Goal: Task Accomplishment & Management: Manage account settings

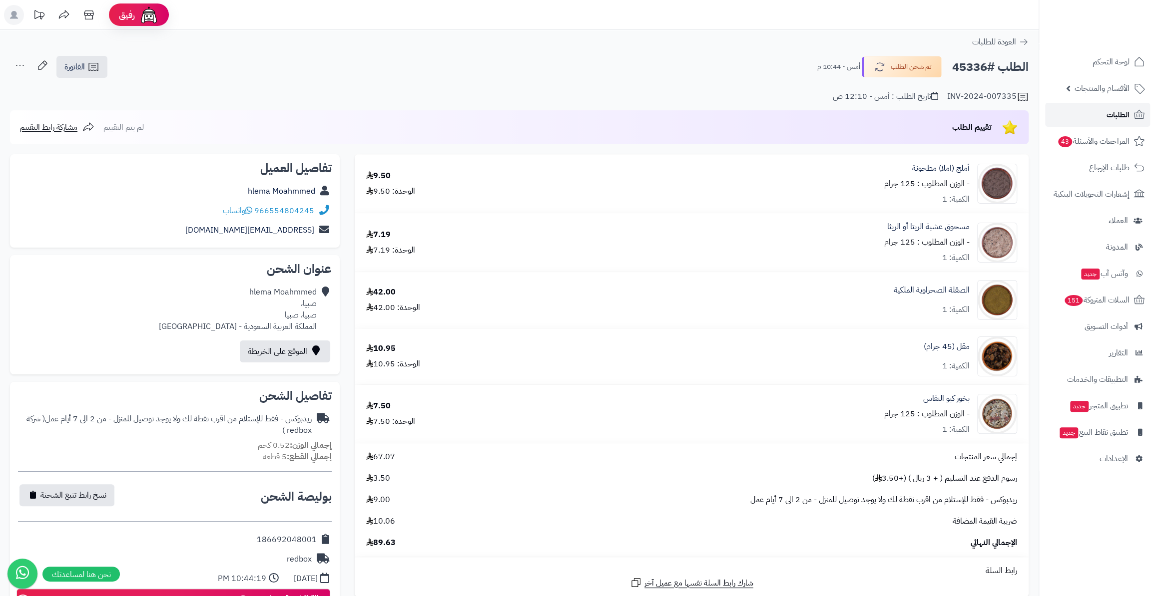
click at [1104, 114] on link "الطلبات" at bounding box center [1097, 115] width 105 height 24
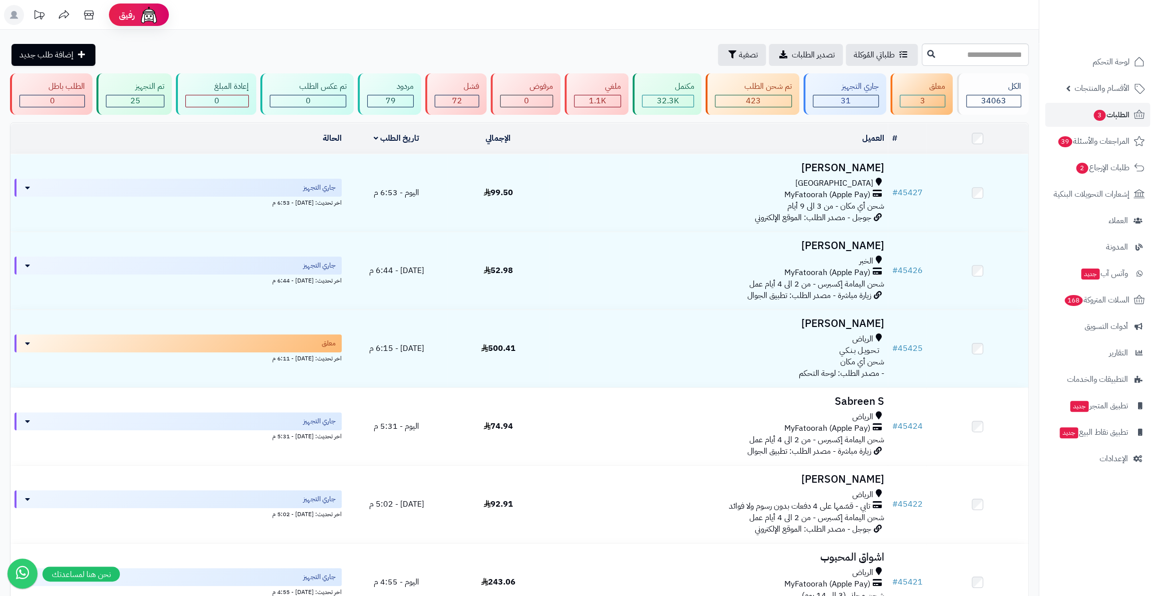
click at [914, 104] on div "3" at bounding box center [922, 100] width 44 height 11
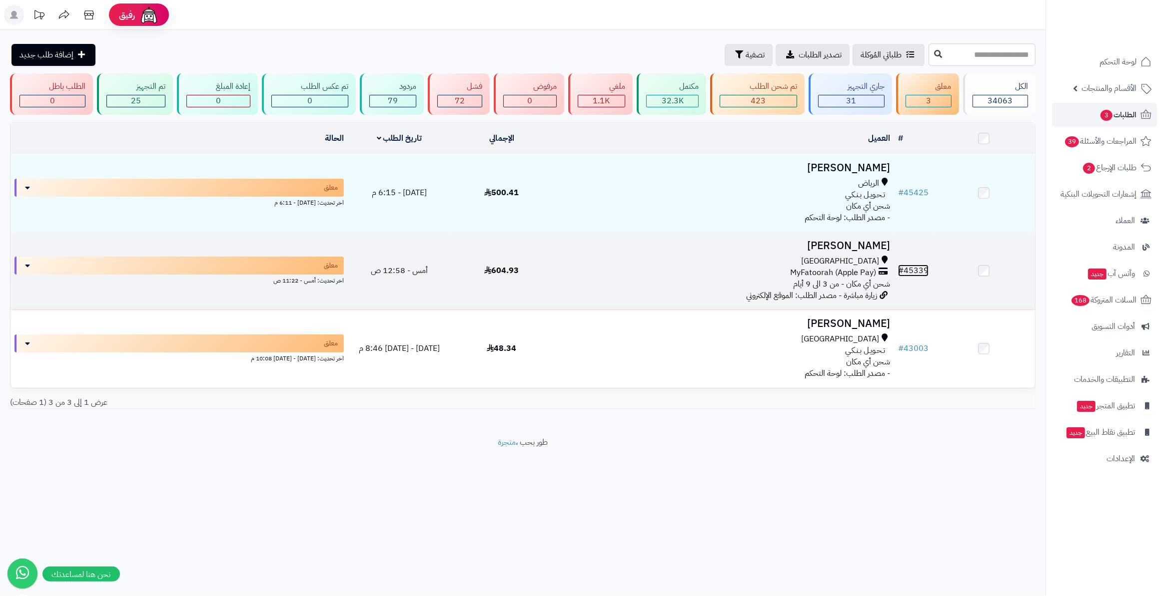
click at [914, 265] on link "# 45339" at bounding box center [913, 271] width 30 height 12
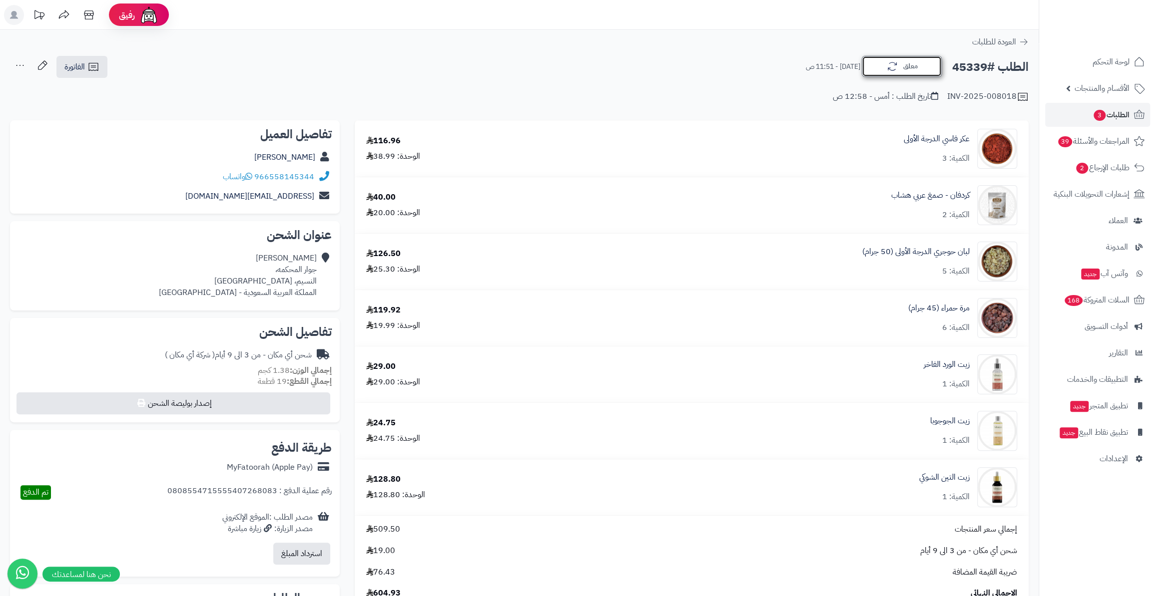
click at [907, 70] on button "معلق" at bounding box center [902, 66] width 80 height 21
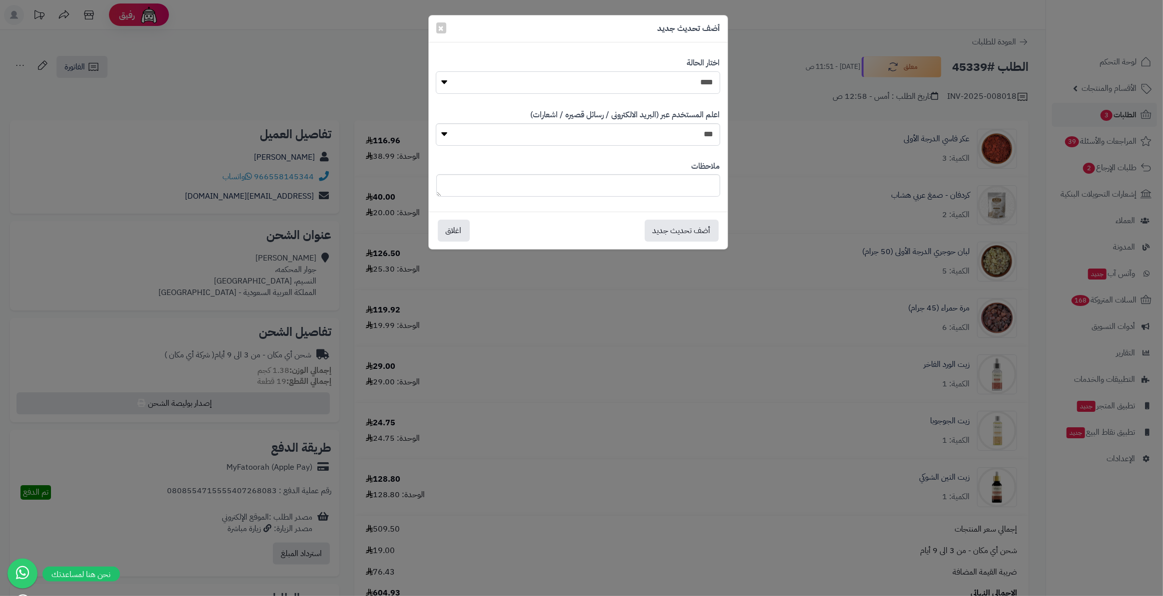
click at [674, 89] on select "**********" at bounding box center [578, 82] width 284 height 22
drag, startPoint x: 699, startPoint y: 289, endPoint x: 689, endPoint y: 275, distance: 16.8
click at [695, 285] on div "**********" at bounding box center [581, 298] width 1163 height 596
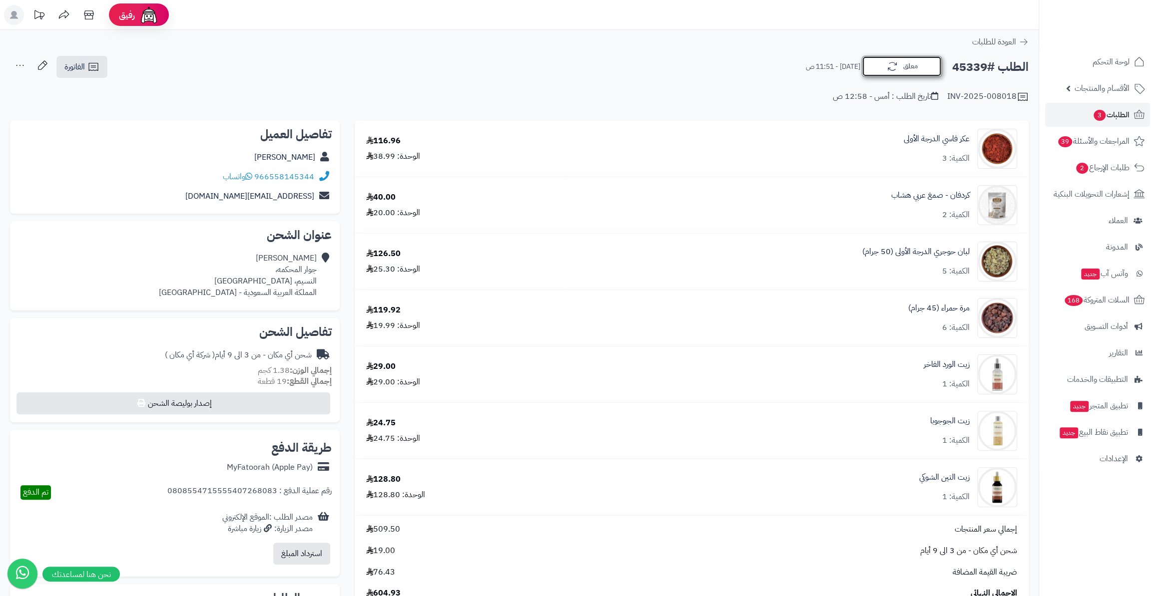
click at [906, 71] on button "معلق" at bounding box center [902, 66] width 80 height 21
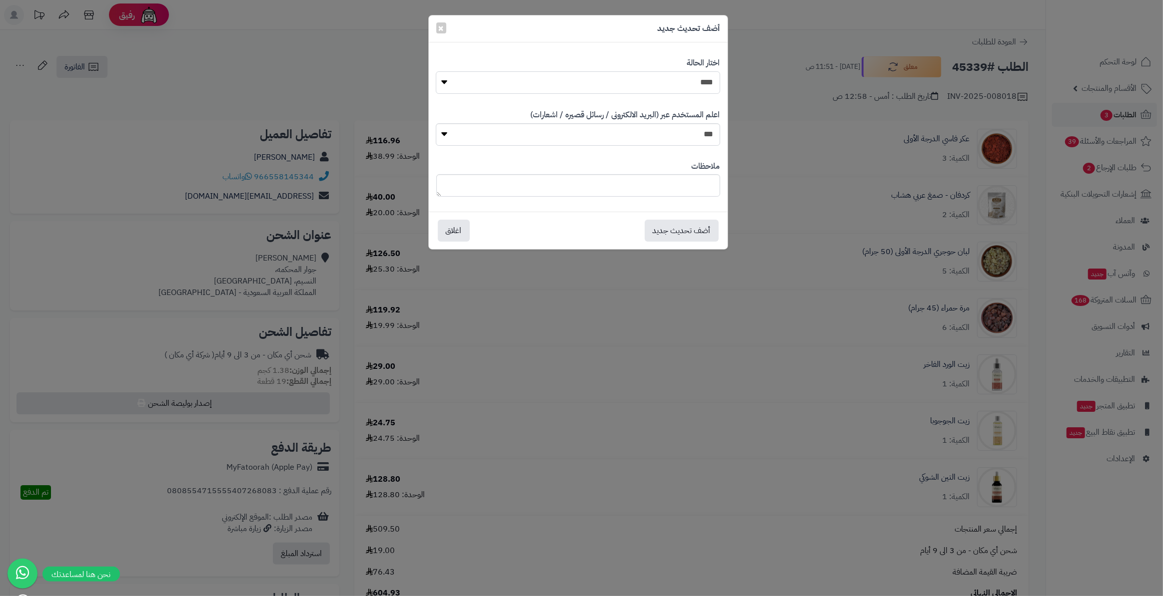
click at [704, 90] on select "**********" at bounding box center [578, 82] width 284 height 22
select select "*"
click at [436, 71] on select "**********" at bounding box center [578, 82] width 284 height 22
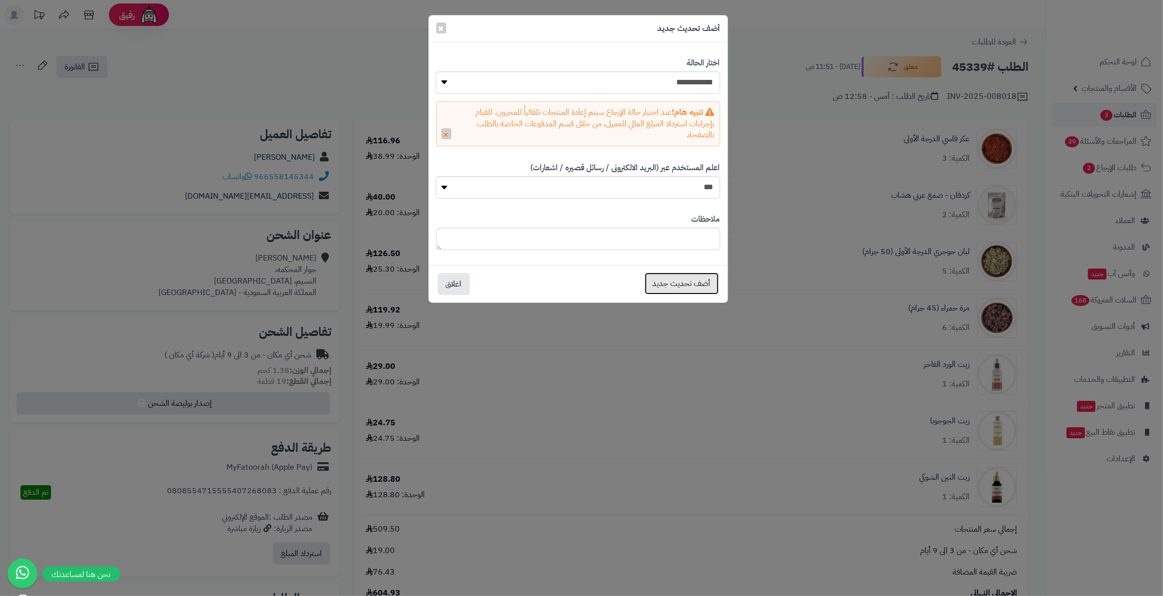
click at [695, 284] on button "أضف تحديث جديد" at bounding box center [681, 284] width 74 height 22
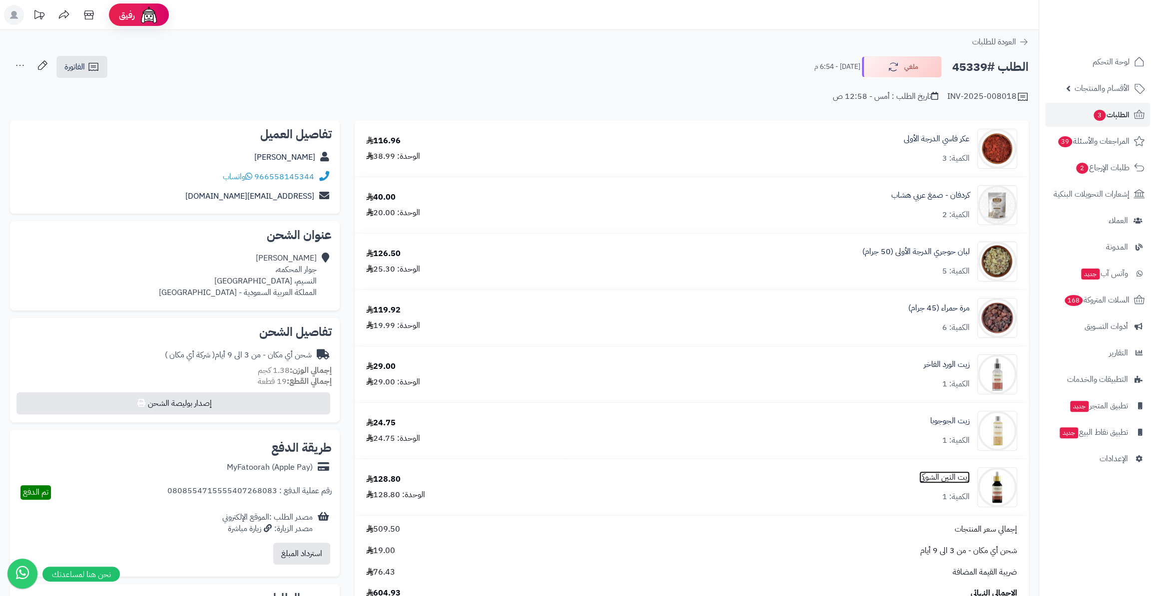
click at [958, 479] on link "زيت التين الشوكي" at bounding box center [944, 477] width 50 height 11
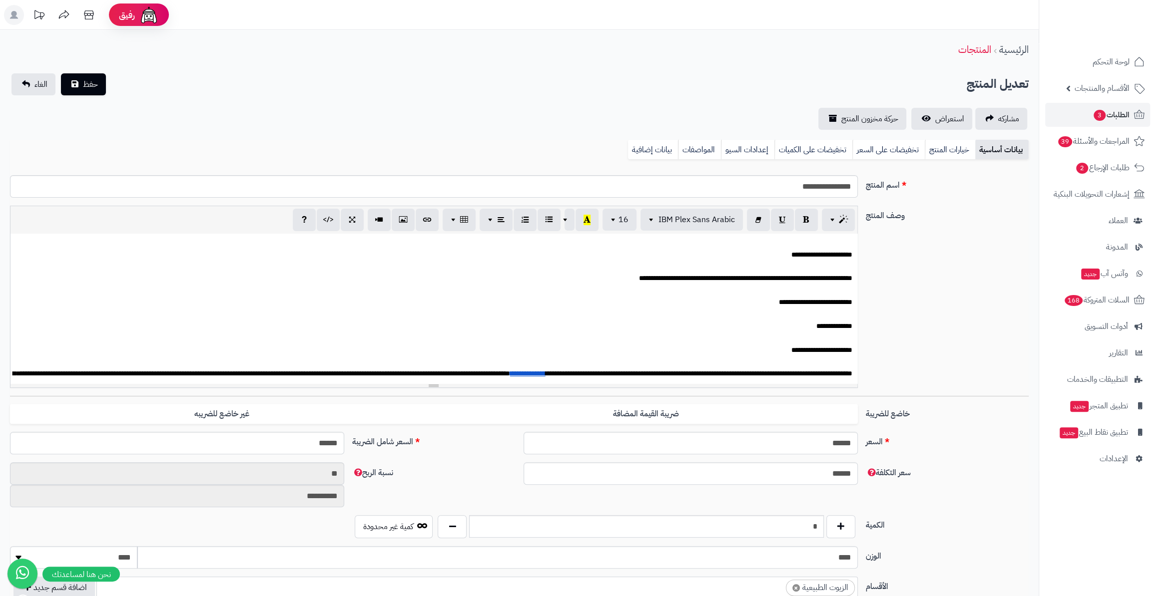
scroll to position [179, 0]
click at [448, 522] on button "button" at bounding box center [452, 526] width 29 height 23
click at [80, 86] on button "حفظ" at bounding box center [83, 84] width 45 height 22
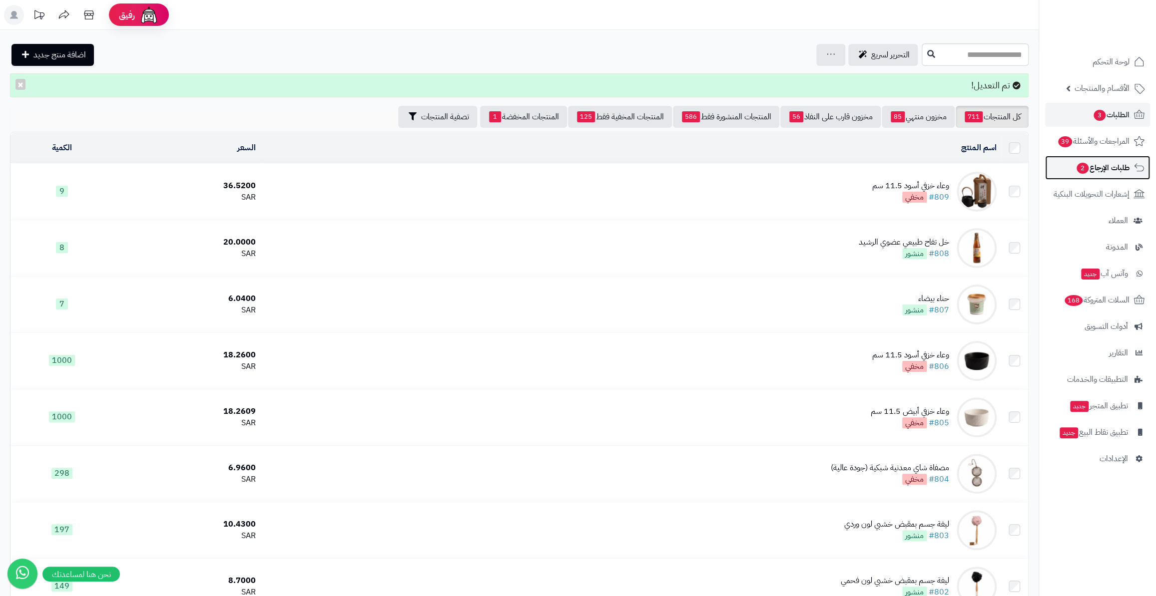
click at [1114, 173] on span "طلبات الإرجاع 2" at bounding box center [1103, 168] width 54 height 14
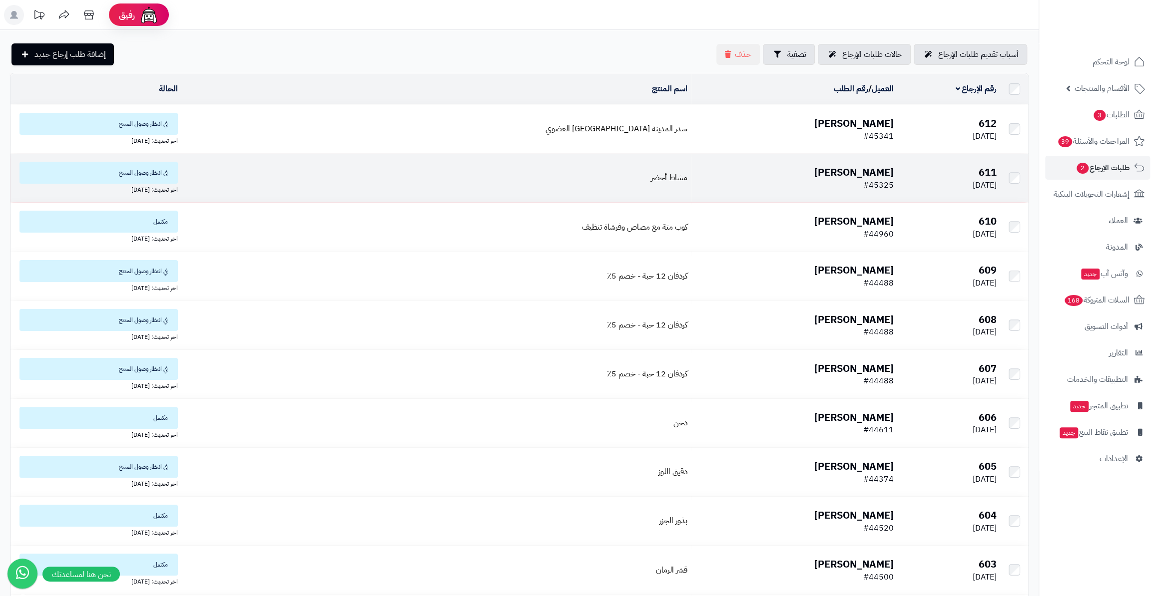
click at [863, 186] on span "#45325" at bounding box center [878, 185] width 30 height 12
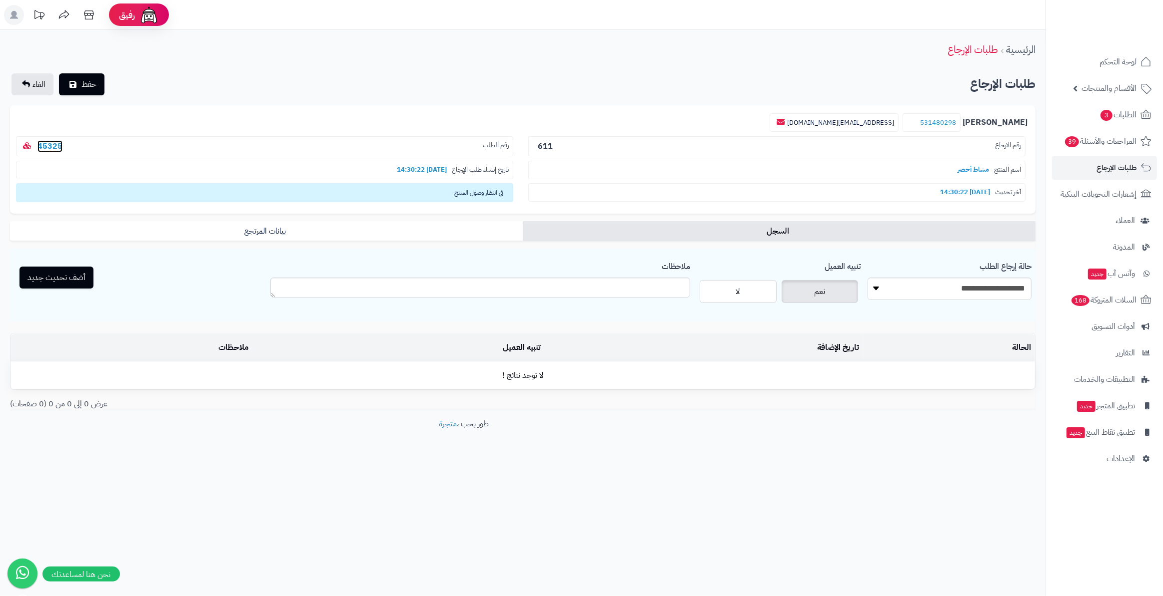
click at [49, 147] on link "45325" at bounding box center [49, 146] width 25 height 12
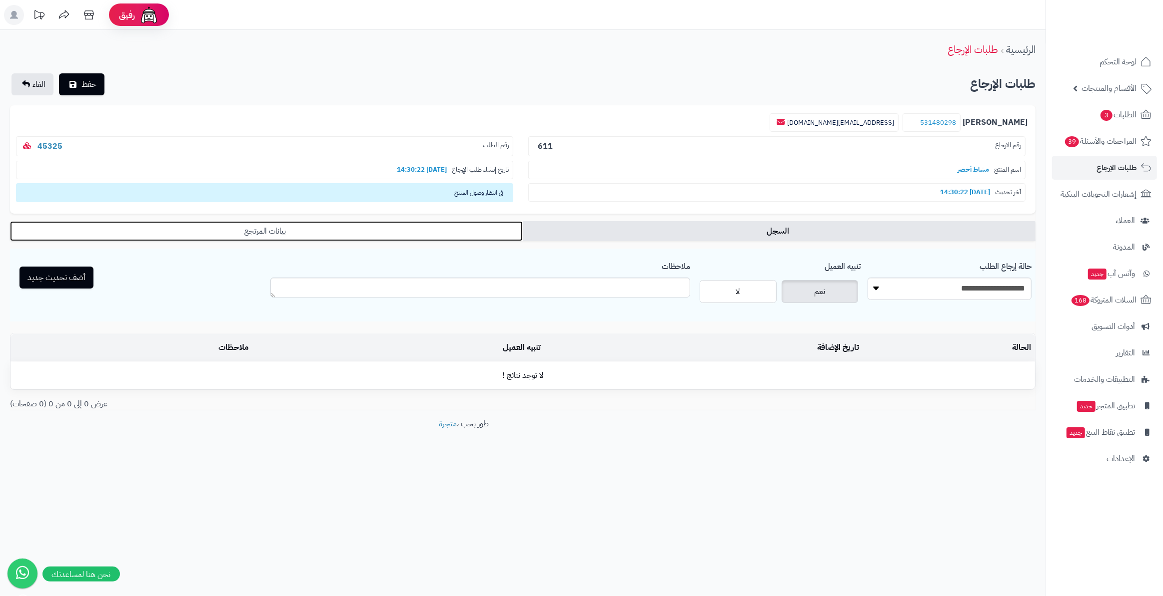
click at [311, 239] on link "بيانات المرتجع" at bounding box center [266, 231] width 513 height 20
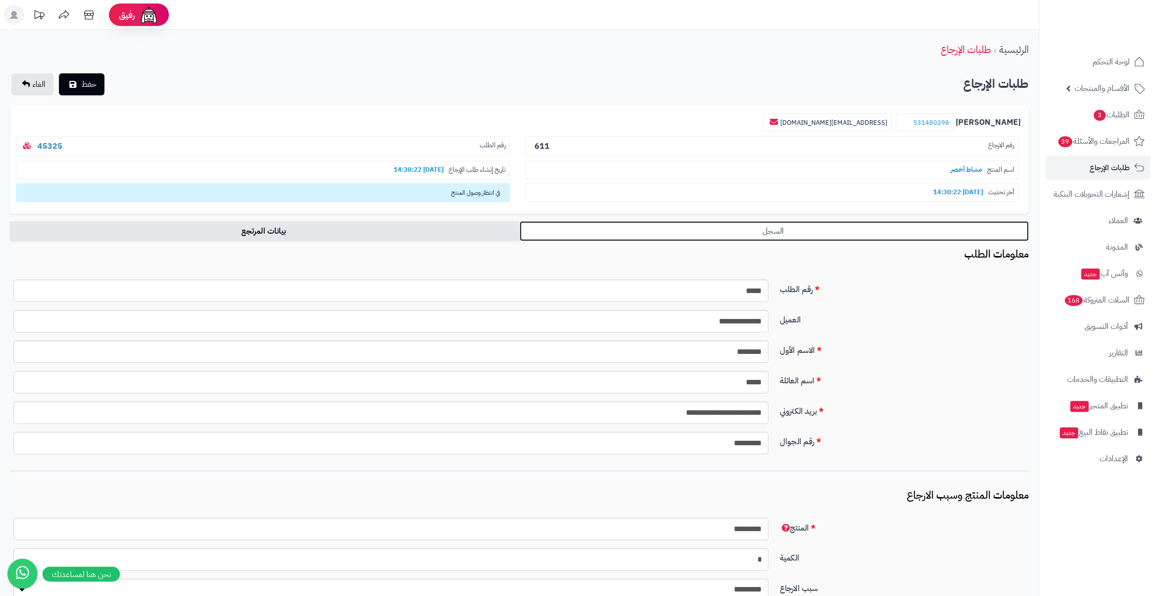
click at [835, 234] on link "السجل" at bounding box center [775, 231] width 510 height 20
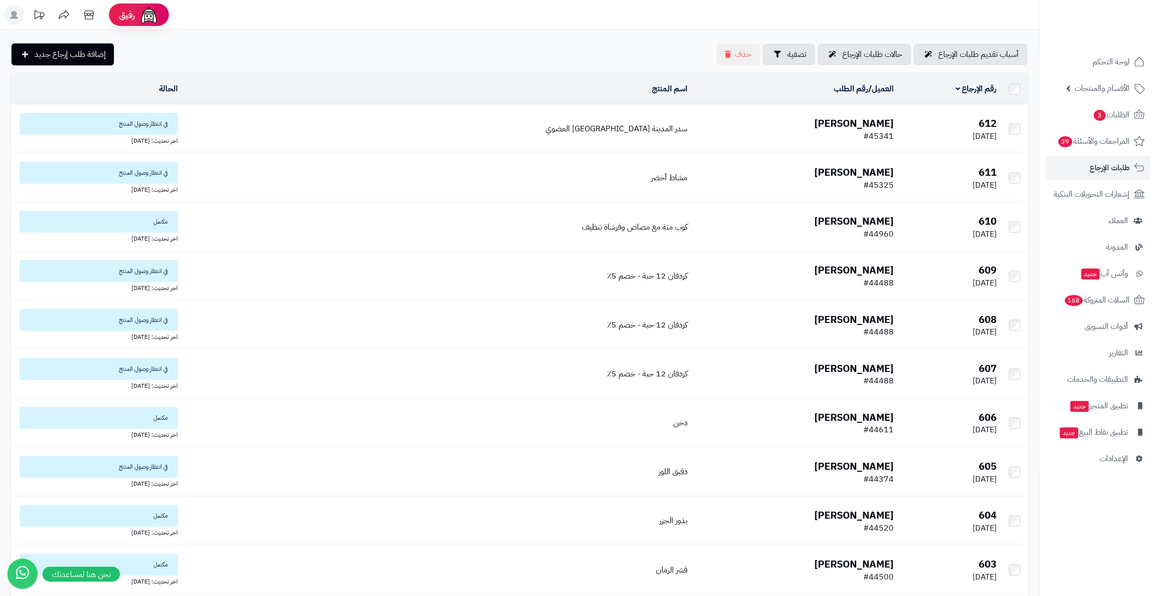
click at [986, 119] on b "612" at bounding box center [988, 123] width 18 height 15
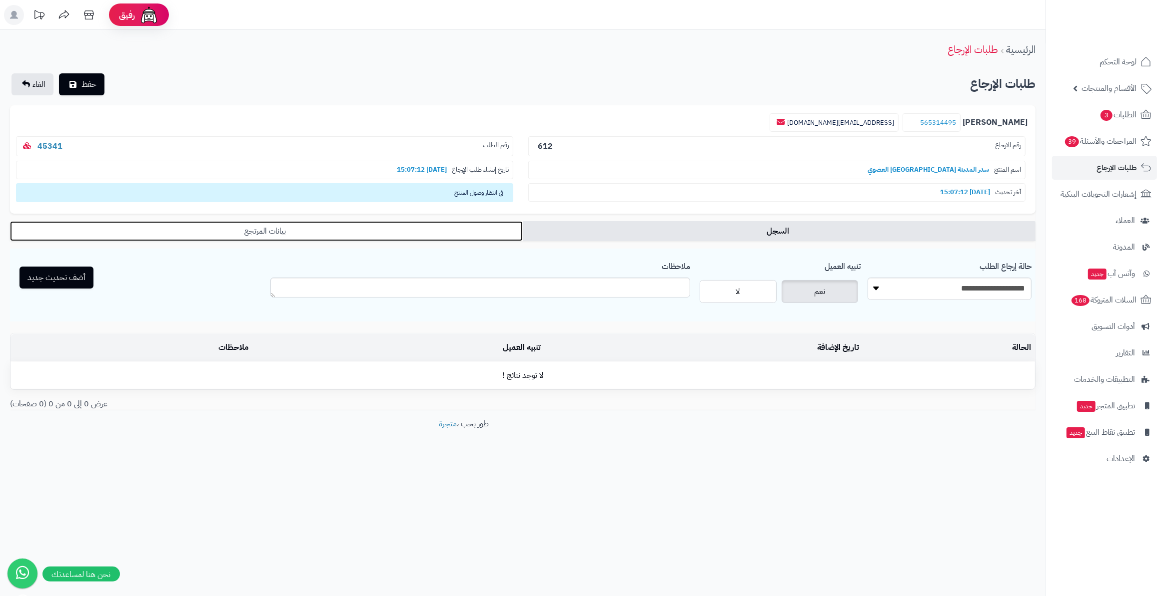
click at [378, 224] on link "بيانات المرتجع" at bounding box center [266, 231] width 513 height 20
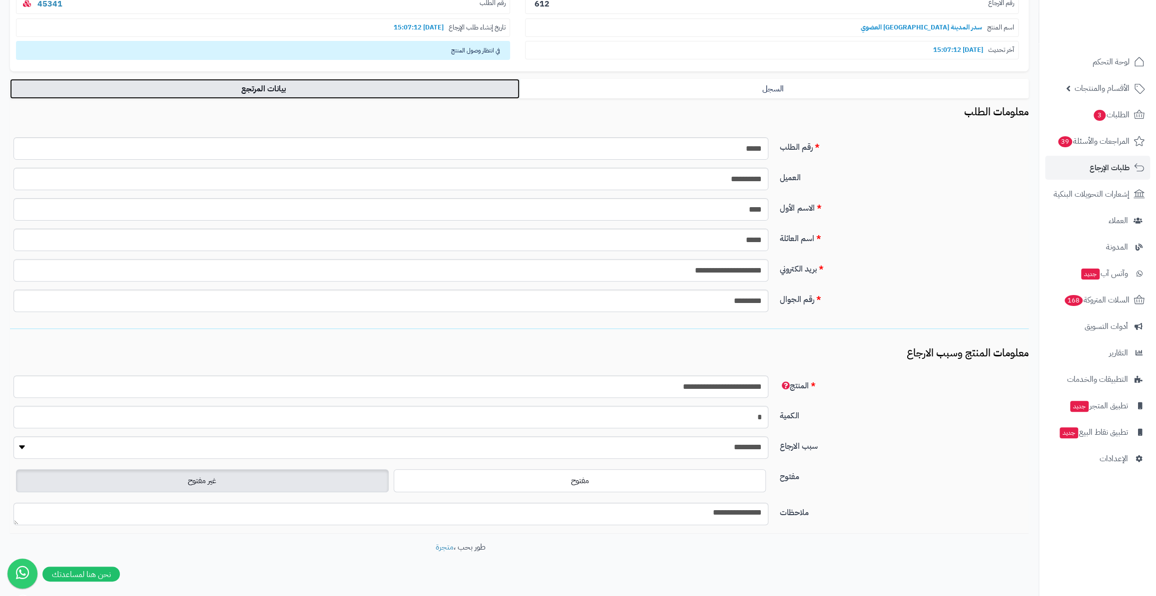
scroll to position [156, 0]
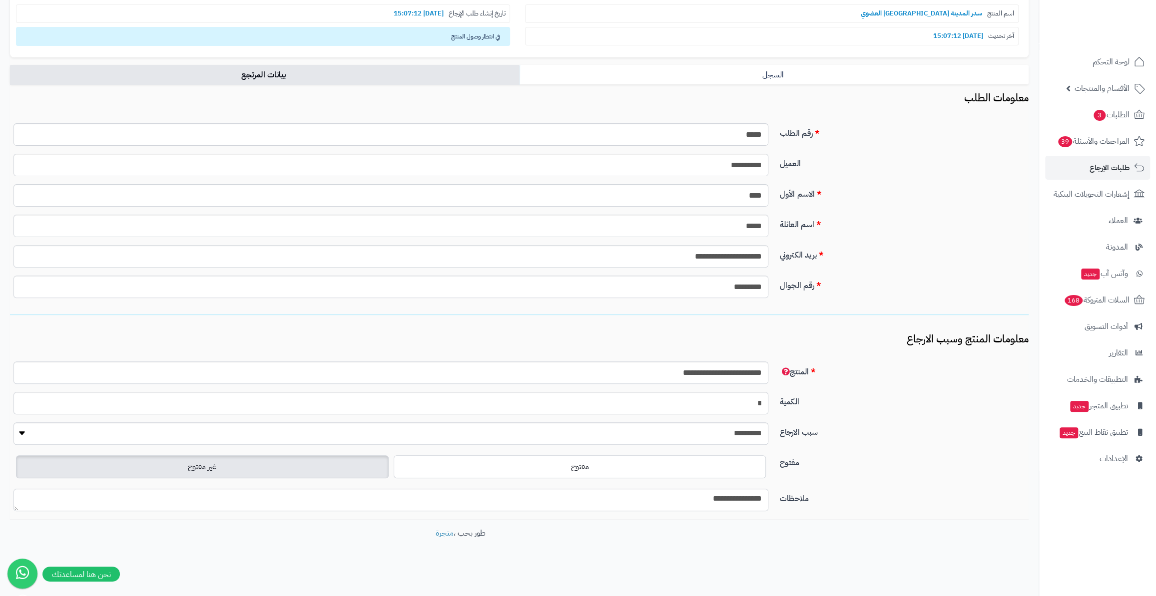
drag, startPoint x: 723, startPoint y: 494, endPoint x: 765, endPoint y: 484, distance: 42.5
click at [765, 484] on fieldset "**********" at bounding box center [519, 422] width 1019 height 196
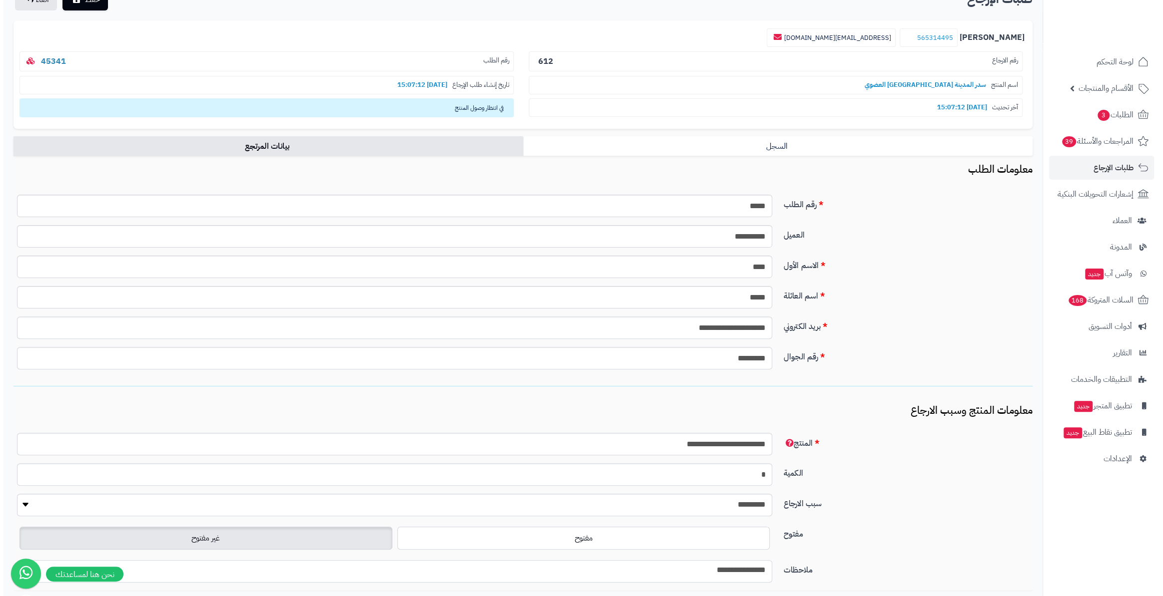
scroll to position [0, 0]
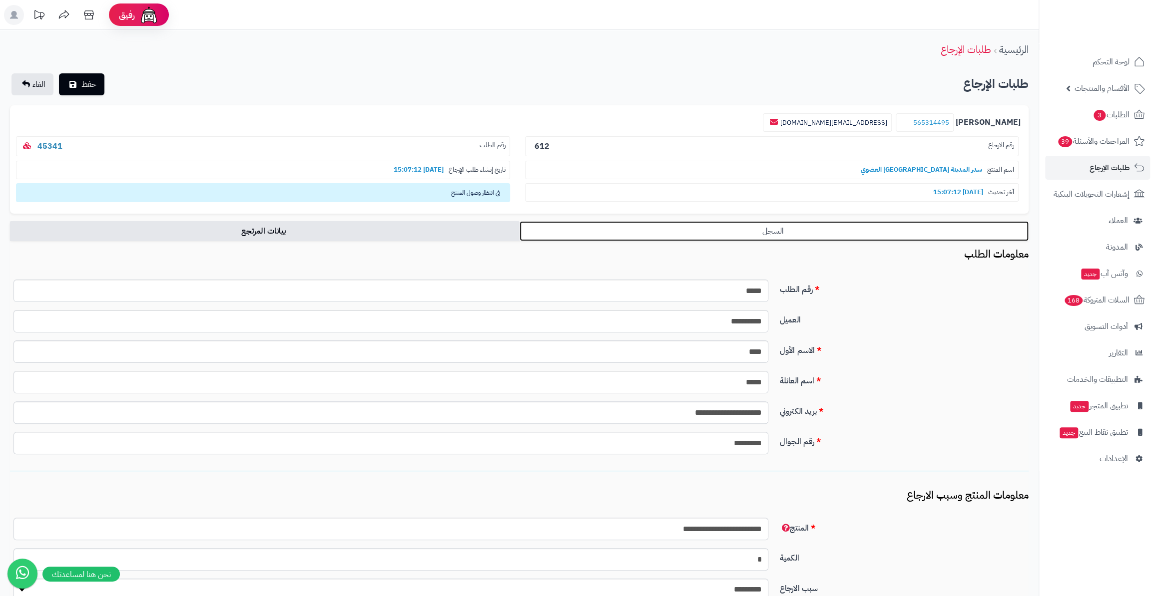
click at [836, 224] on link "السجل" at bounding box center [775, 231] width 510 height 20
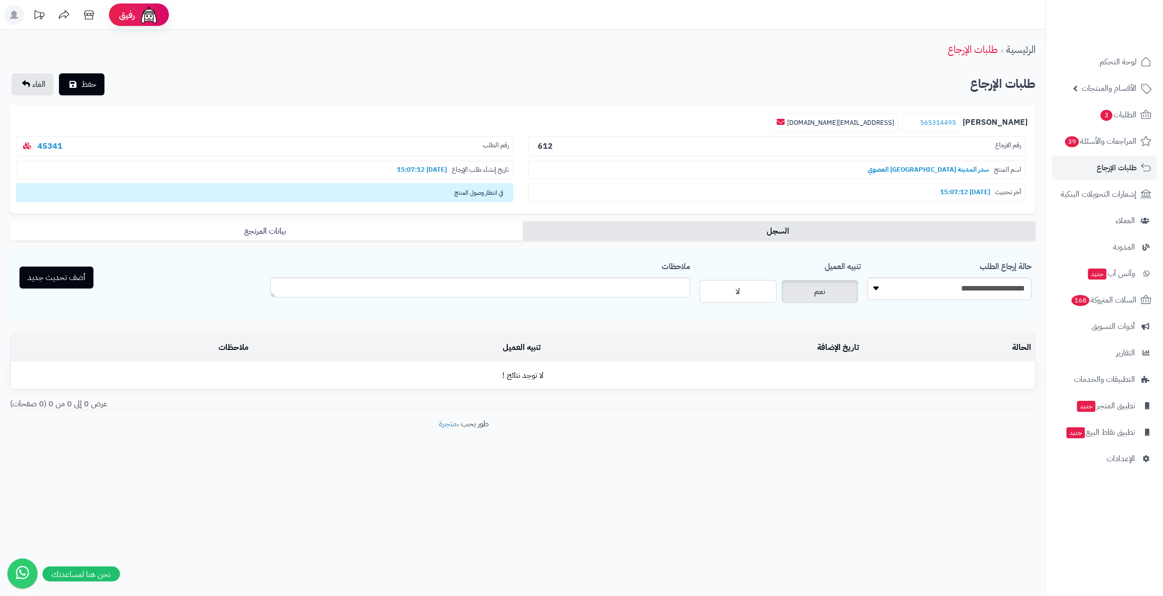
click at [61, 144] on b "45341" at bounding box center [49, 146] width 33 height 12
click at [50, 147] on link "45341" at bounding box center [49, 146] width 25 height 12
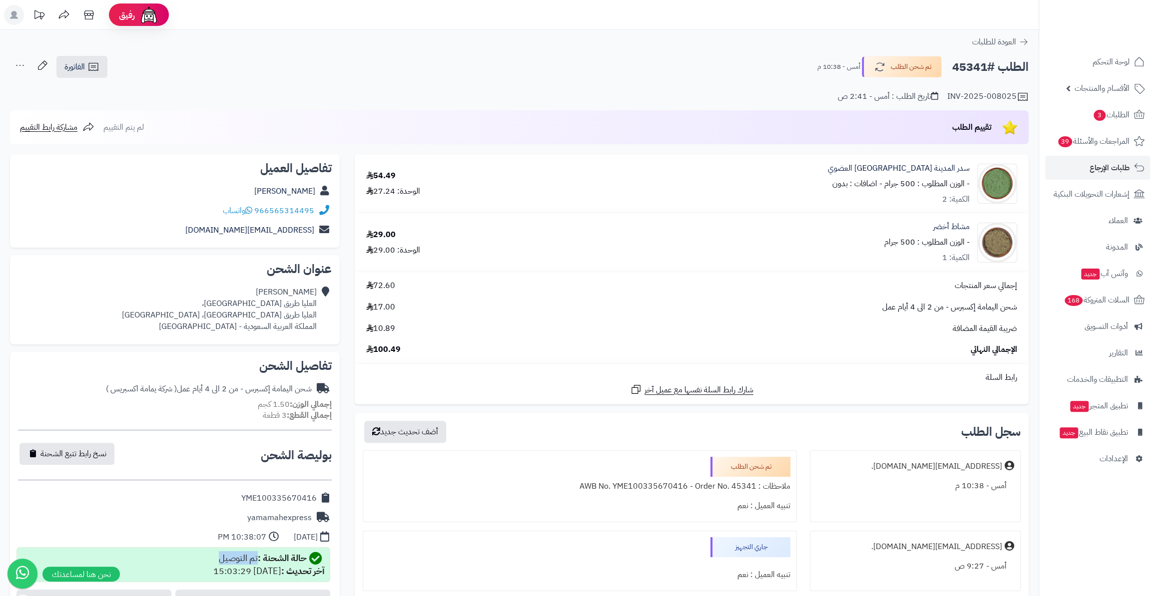
drag, startPoint x: 228, startPoint y: 558, endPoint x: 256, endPoint y: 558, distance: 27.5
click at [256, 558] on div "حالة الشحنة : تم التوصيل آخر تحديث : 2025-08-24 15:03:29" at bounding box center [268, 565] width 111 height 26
click at [1099, 119] on span "3" at bounding box center [1100, 115] width 12 height 11
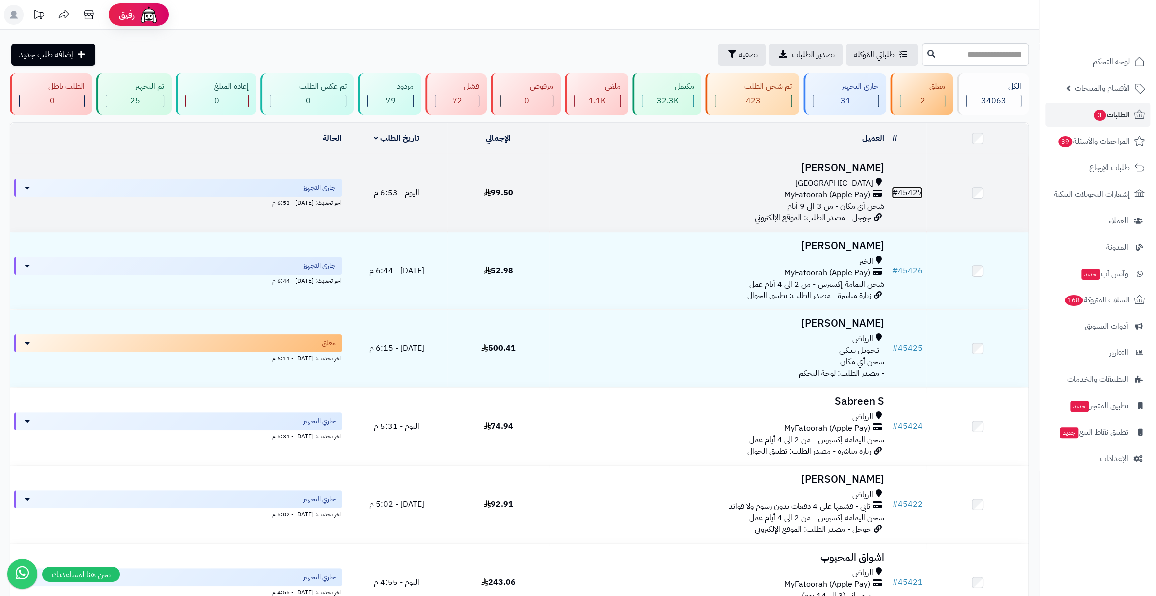
click at [902, 192] on link "# 45427" at bounding box center [907, 193] width 30 height 12
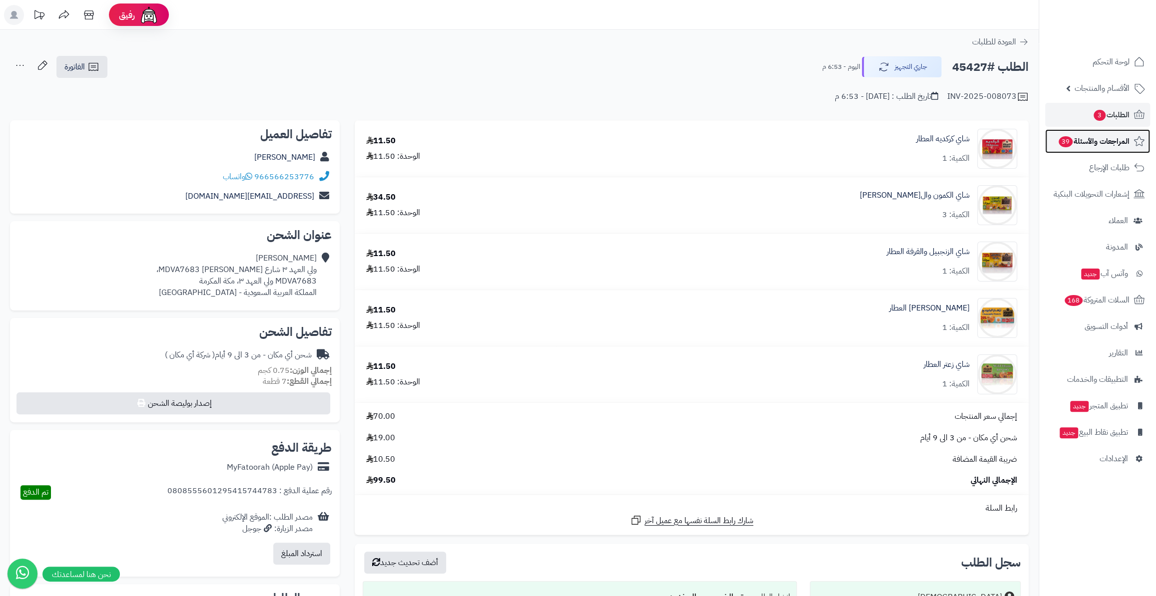
click at [1093, 140] on span "المراجعات والأسئلة 39" at bounding box center [1094, 141] width 72 height 14
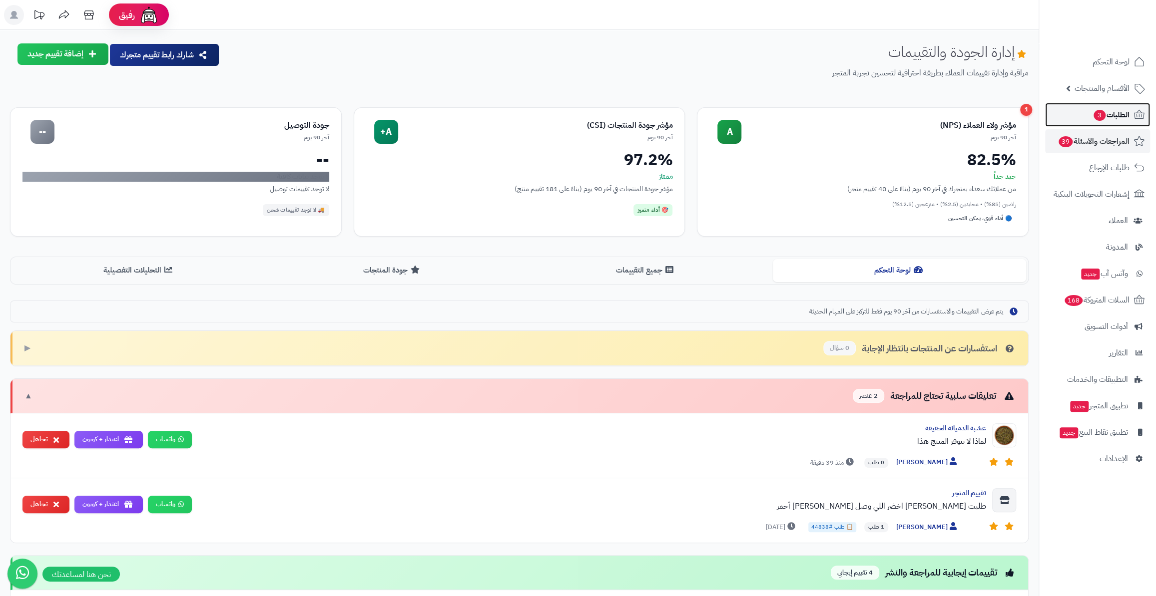
click at [1122, 108] on span "الطلبات 3" at bounding box center [1111, 115] width 37 height 14
